Goal: Task Accomplishment & Management: Use online tool/utility

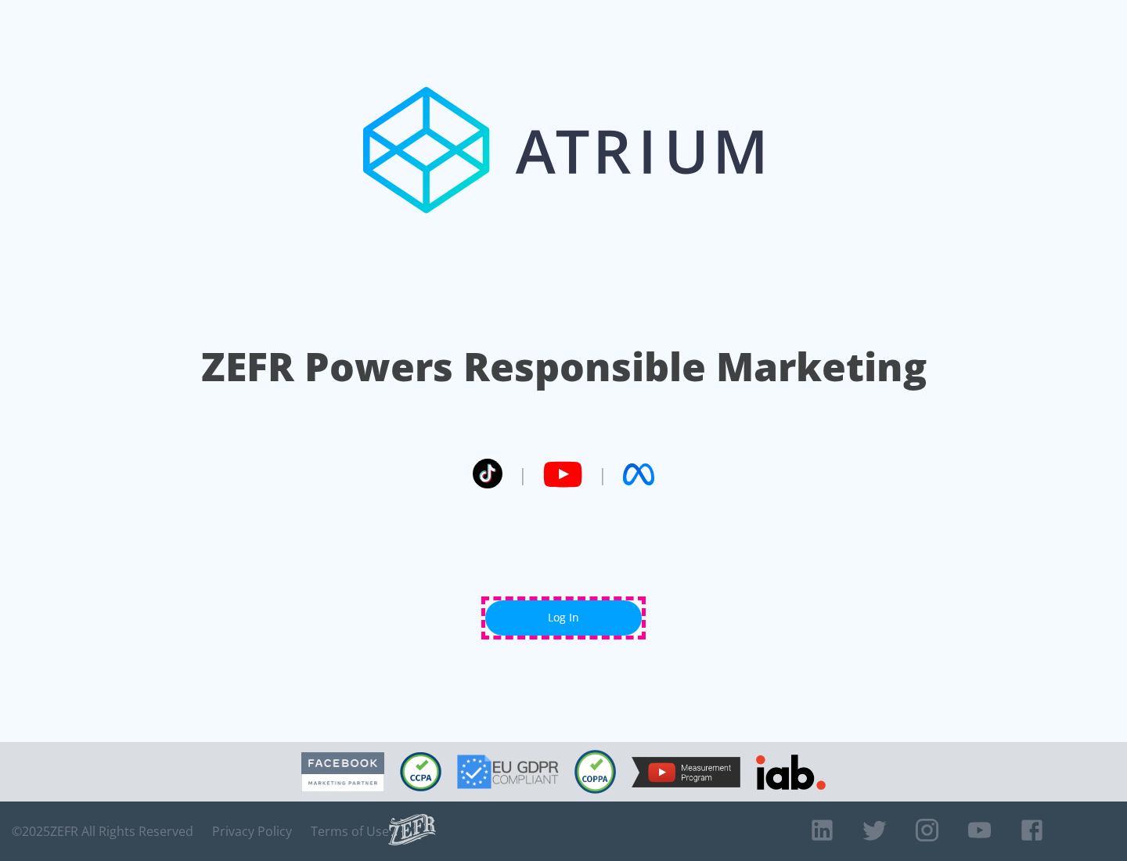
click at [564, 618] on link "Log In" at bounding box center [563, 618] width 157 height 35
